Goal: Information Seeking & Learning: Learn about a topic

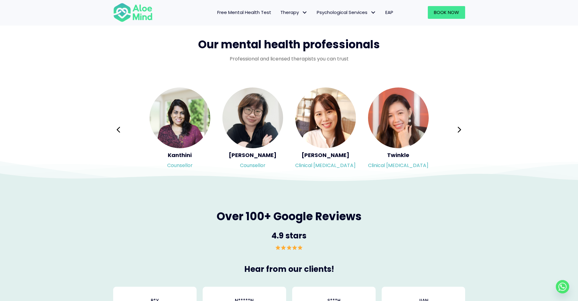
scroll to position [970, 0]
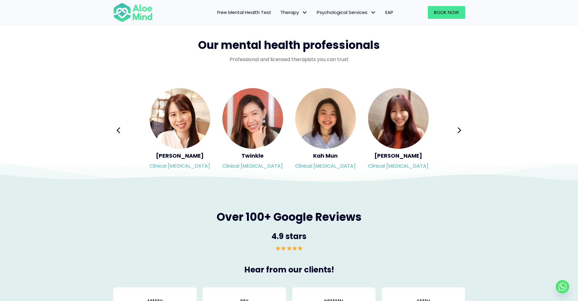
drag, startPoint x: 331, startPoint y: 156, endPoint x: 314, endPoint y: 166, distance: 19.6
drag, startPoint x: 314, startPoint y: 166, endPoint x: 315, endPoint y: 126, distance: 39.4
click at [460, 130] on icon at bounding box center [459, 130] width 3 height 6
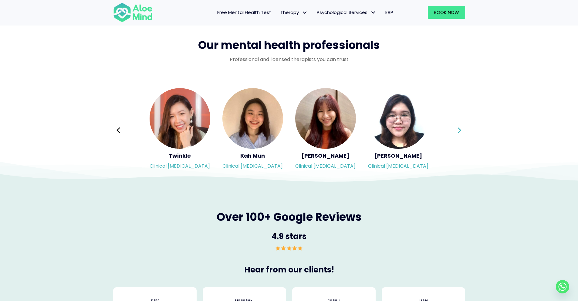
click at [458, 131] on icon at bounding box center [459, 130] width 4 height 12
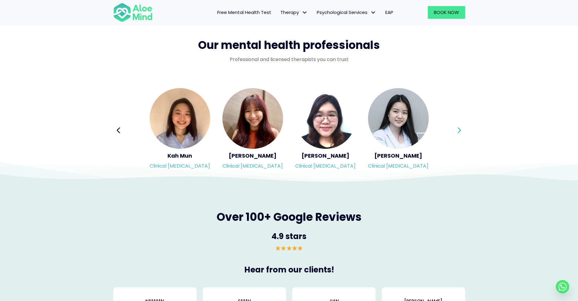
click at [457, 131] on icon at bounding box center [459, 130] width 4 height 12
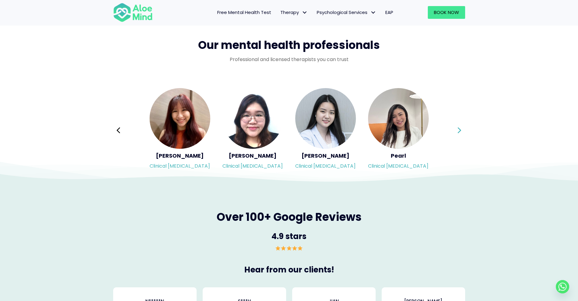
click at [457, 131] on icon at bounding box center [459, 130] width 4 height 12
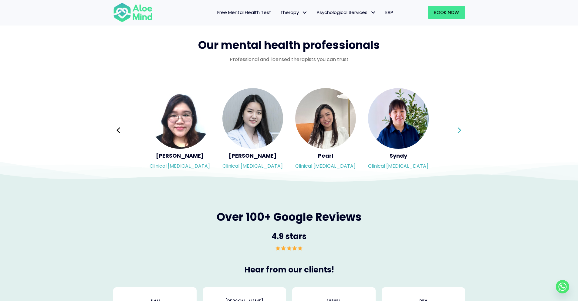
click at [460, 130] on icon at bounding box center [459, 130] width 3 height 6
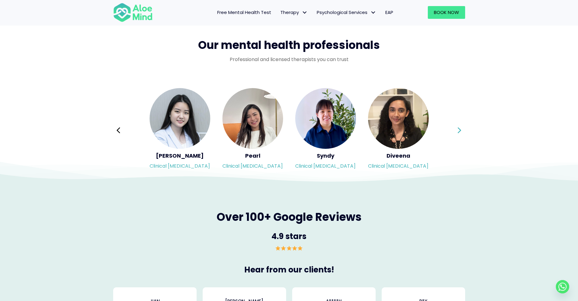
click at [460, 130] on icon at bounding box center [459, 130] width 3 height 6
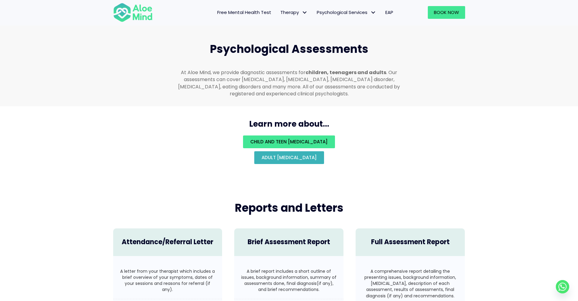
scroll to position [1259, 0]
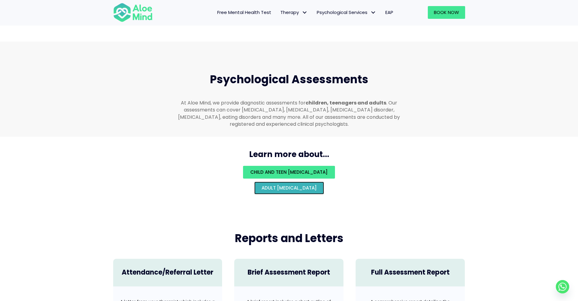
click at [290, 184] on span "Adult psychological assessment" at bounding box center [288, 187] width 55 height 6
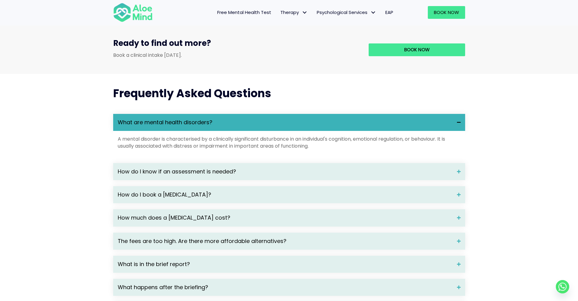
scroll to position [758, 0]
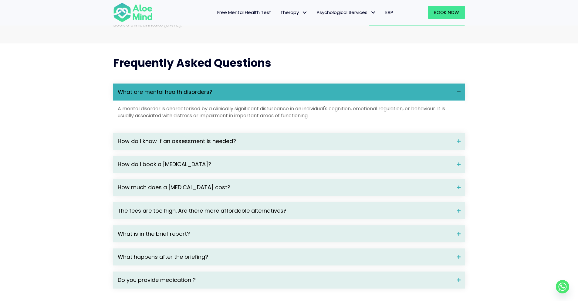
click at [276, 145] on span "How do I know if an assessment is needed?" at bounding box center [285, 141] width 334 height 8
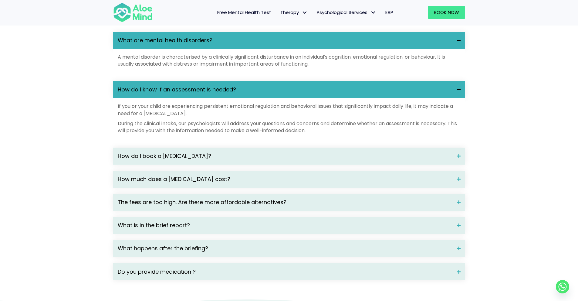
scroll to position [819, 0]
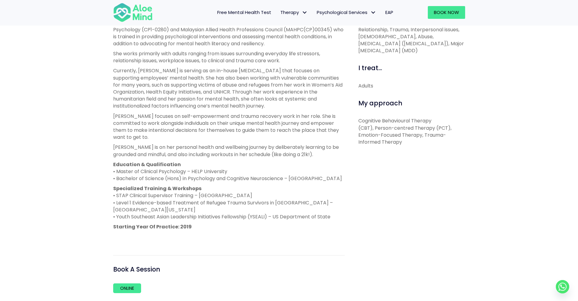
scroll to position [91, 0]
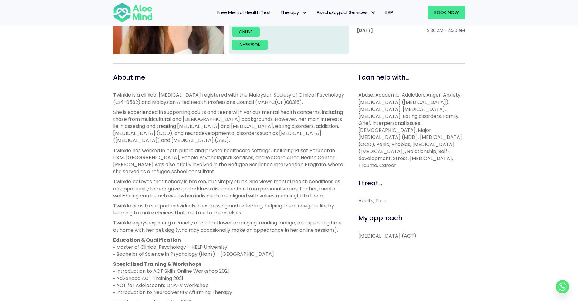
scroll to position [91, 0]
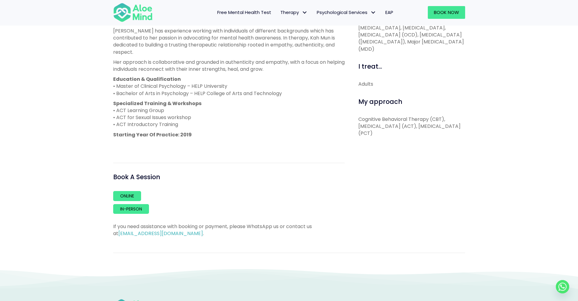
scroll to position [273, 0]
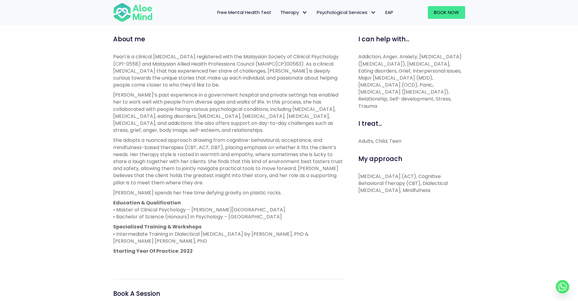
scroll to position [212, 0]
